Goal: Task Accomplishment & Management: Complete application form

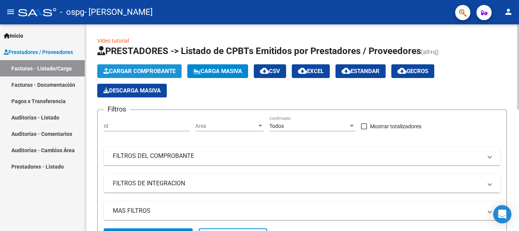
click at [145, 68] on span "Cargar Comprobante" at bounding box center [139, 71] width 72 height 7
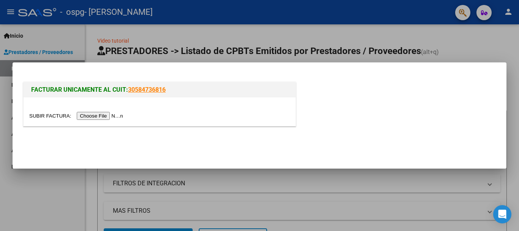
click at [112, 115] on input "file" at bounding box center [77, 116] width 96 height 8
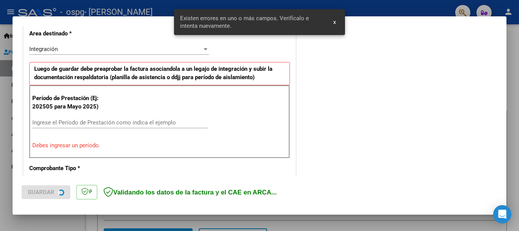
scroll to position [190, 0]
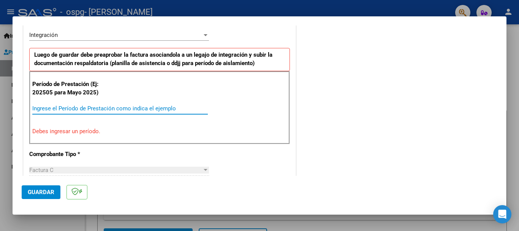
click at [50, 109] on input "Ingrese el Período de Prestación como indica el ejemplo" at bounding box center [119, 108] width 175 height 7
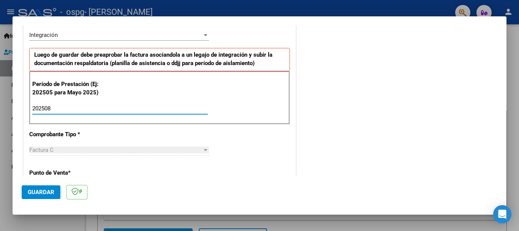
type input "202508"
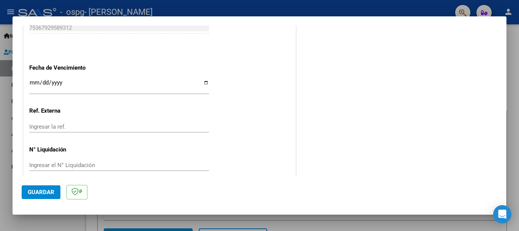
scroll to position [518, 0]
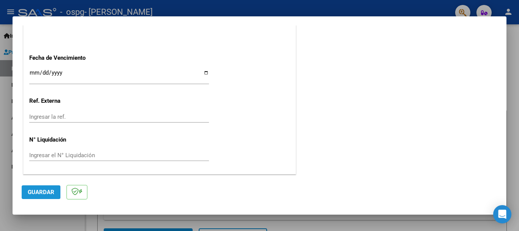
click at [38, 190] on span "Guardar" at bounding box center [41, 191] width 27 height 7
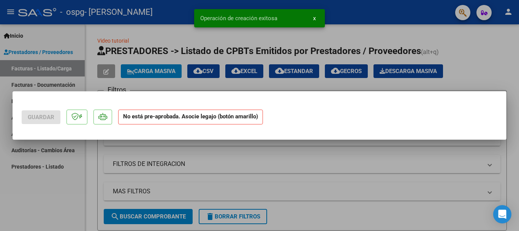
scroll to position [0, 0]
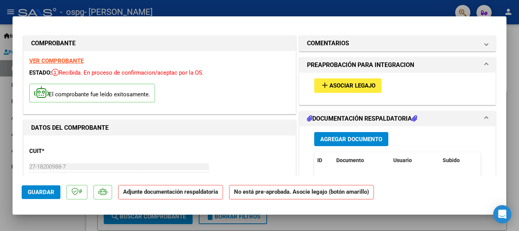
click at [345, 86] on span "Asociar Legajo" at bounding box center [352, 85] width 46 height 7
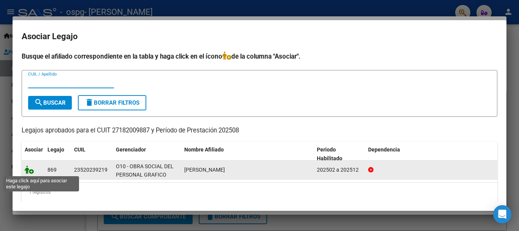
click at [31, 172] on icon at bounding box center [29, 169] width 9 height 8
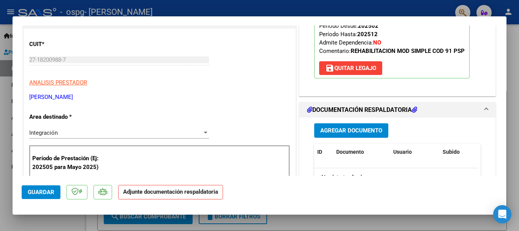
scroll to position [122, 0]
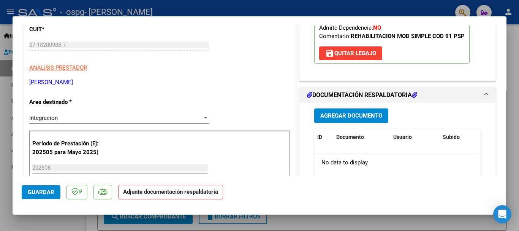
click at [338, 113] on span "Agregar Documento" at bounding box center [351, 115] width 62 height 7
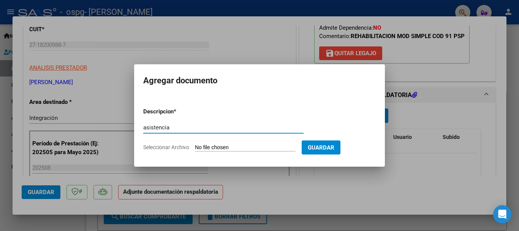
type input "asistencia"
click at [205, 147] on input "Seleccionar Archivo" at bounding box center [245, 147] width 101 height 7
type input "C:\fakepath\Asistencia agosto [PERSON_NAME].pdf"
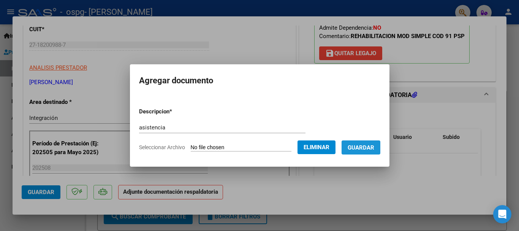
click at [374, 149] on span "Guardar" at bounding box center [361, 147] width 27 height 7
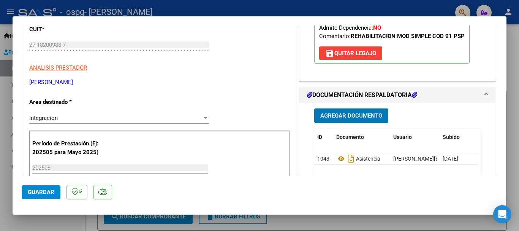
click at [340, 115] on span "Agregar Documento" at bounding box center [351, 115] width 62 height 7
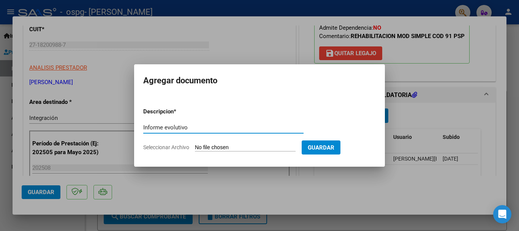
click at [167, 127] on input "Informe evolutivo" at bounding box center [223, 127] width 160 height 7
type input "Informe Evolutivo"
click at [235, 147] on input "Seleccionar Archivo" at bounding box center [245, 147] width 101 height 7
type input "C:\fakepath\Informe [PERSON_NAME] 2025_Psicopedagogia.pdf"
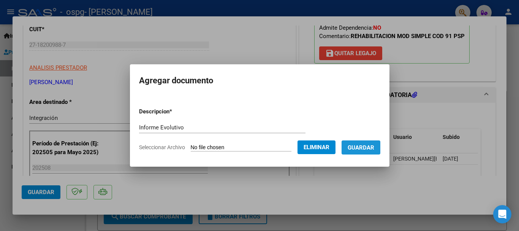
click at [370, 148] on span "Guardar" at bounding box center [361, 147] width 27 height 7
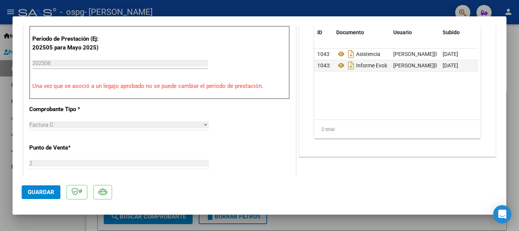
scroll to position [243, 0]
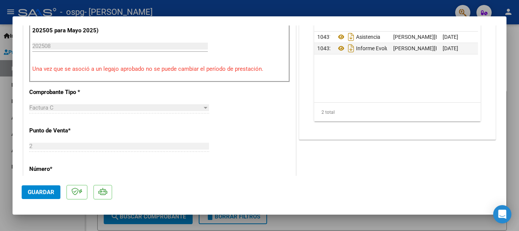
click at [41, 192] on span "Guardar" at bounding box center [41, 191] width 27 height 7
